Goal: Information Seeking & Learning: Learn about a topic

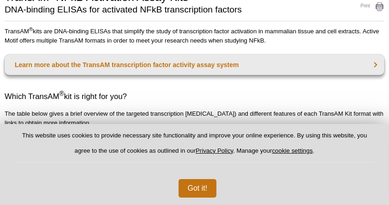
scroll to position [164, 0]
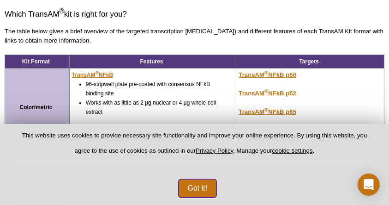
click at [198, 188] on button "Got it!" at bounding box center [198, 188] width 38 height 18
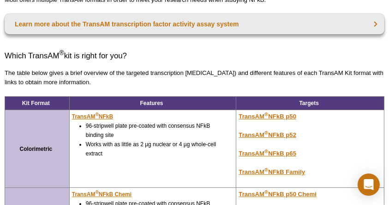
scroll to position [164, 0]
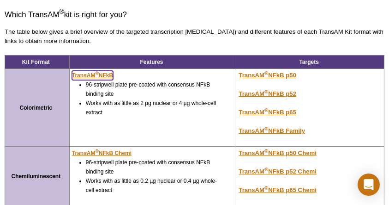
click at [113, 76] on u "TransAM ® NFkB" at bounding box center [92, 75] width 41 height 6
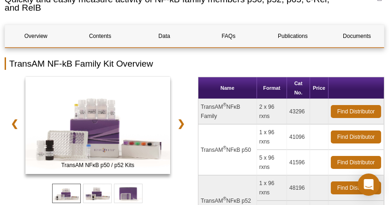
click at [188, 69] on h2 "TransAM NF-kB Family Kit Overview" at bounding box center [195, 63] width 380 height 12
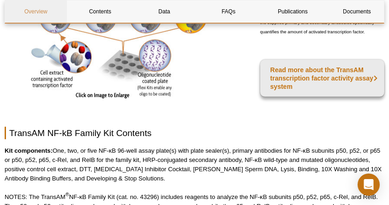
scroll to position [534, 0]
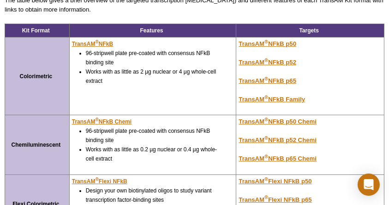
scroll to position [205, 0]
